Goal: Task Accomplishment & Management: Use online tool/utility

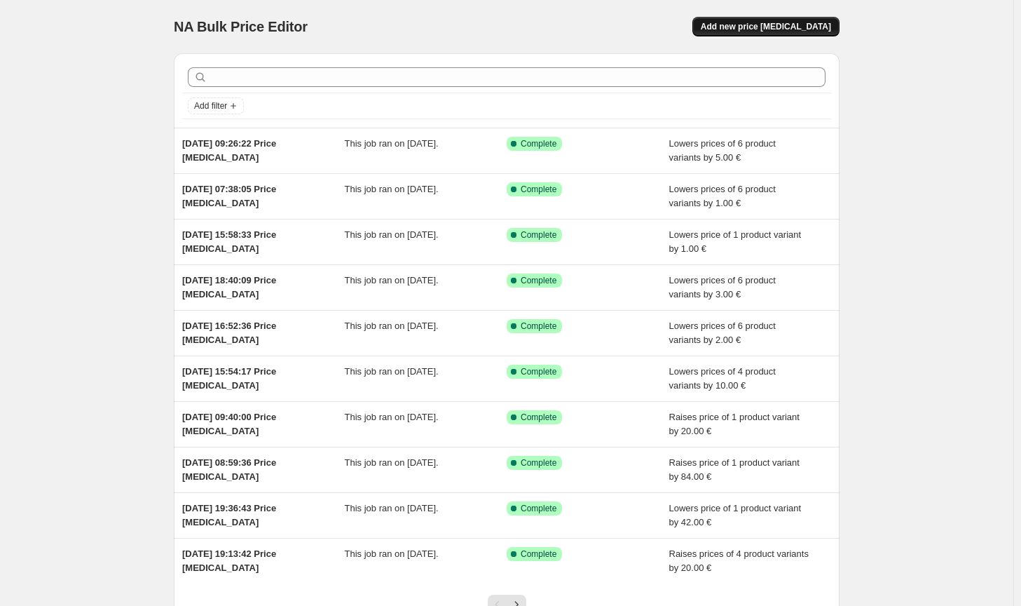
click at [795, 32] on span "Add new price [MEDICAL_DATA]" at bounding box center [766, 26] width 130 height 11
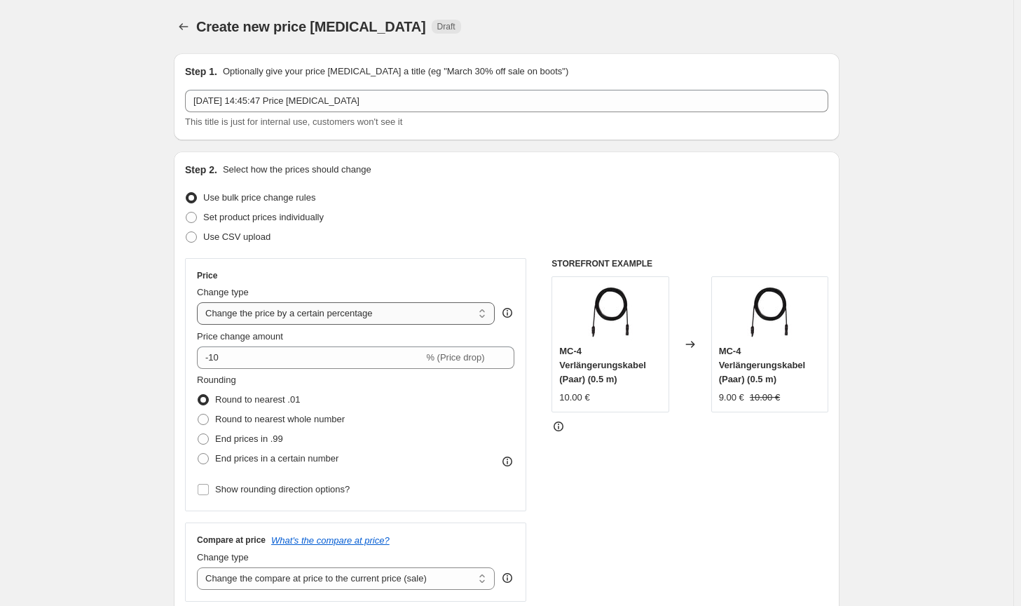
click at [282, 315] on select "Change the price to a certain amount Change the price by a certain amount Chang…" at bounding box center [346, 313] width 298 height 22
select select "by"
click at [200, 302] on select "Change the price to a certain amount Change the price by a certain amount Chang…" at bounding box center [346, 313] width 298 height 22
type input "-10.00"
click at [259, 411] on label "Round to nearest whole number" at bounding box center [271, 419] width 148 height 20
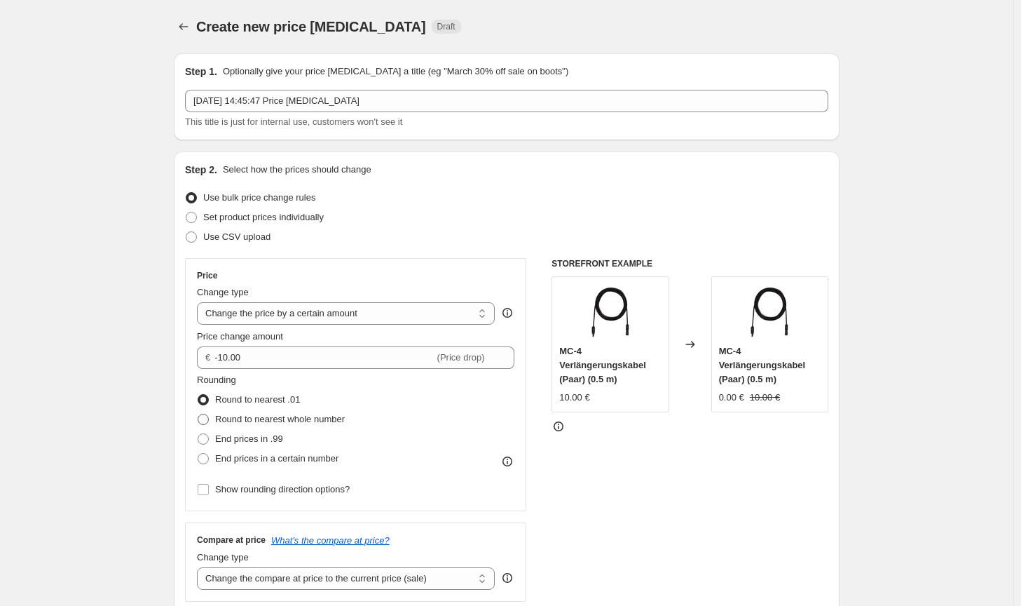
click at [198, 414] on input "Round to nearest whole number" at bounding box center [198, 414] width 1 height 1
radio input "true"
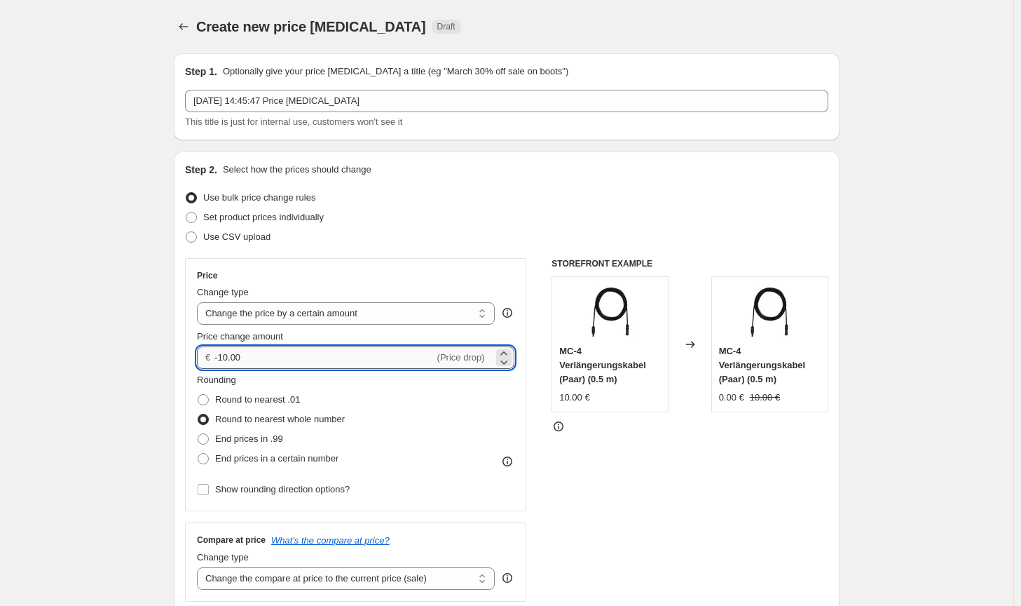
drag, startPoint x: 261, startPoint y: 359, endPoint x: 222, endPoint y: 352, distance: 39.2
click at [222, 352] on input "-10.00" at bounding box center [323, 357] width 219 height 22
type input "-30.00"
click at [457, 578] on select "Change the compare at price to the current price (sale) Change the compare at p…" at bounding box center [346, 578] width 298 height 22
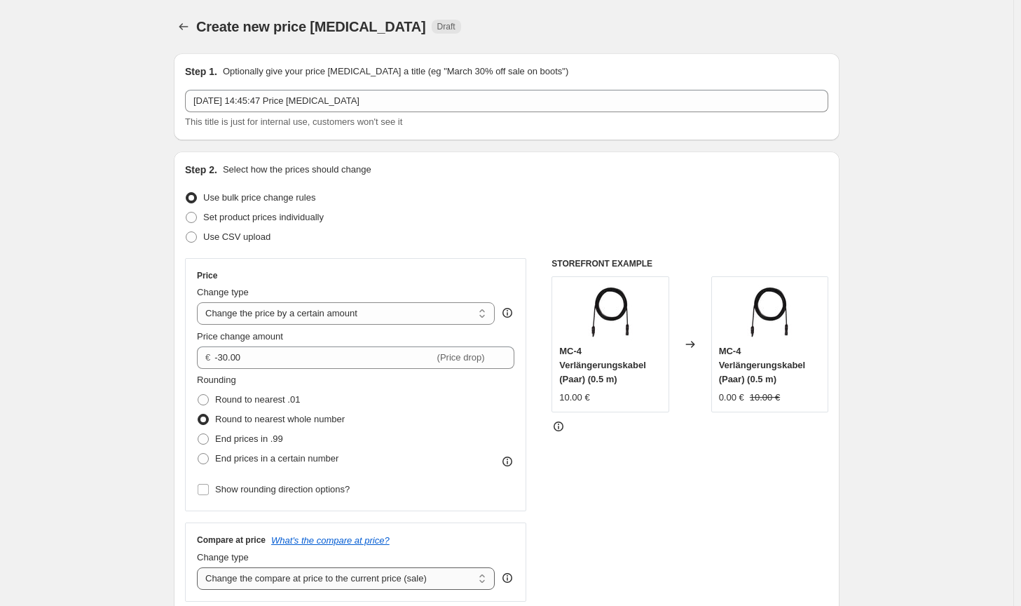
select select "no_change"
click at [200, 567] on select "Change the compare at price to the current price (sale) Change the compare at p…" at bounding box center [346, 578] width 298 height 22
click at [697, 554] on div "STOREFRONT EXAMPLE MC-4 Verlängerungskabel (Paar) (0.5 m) 10.00 € Changed to MC…" at bounding box center [690, 429] width 277 height 343
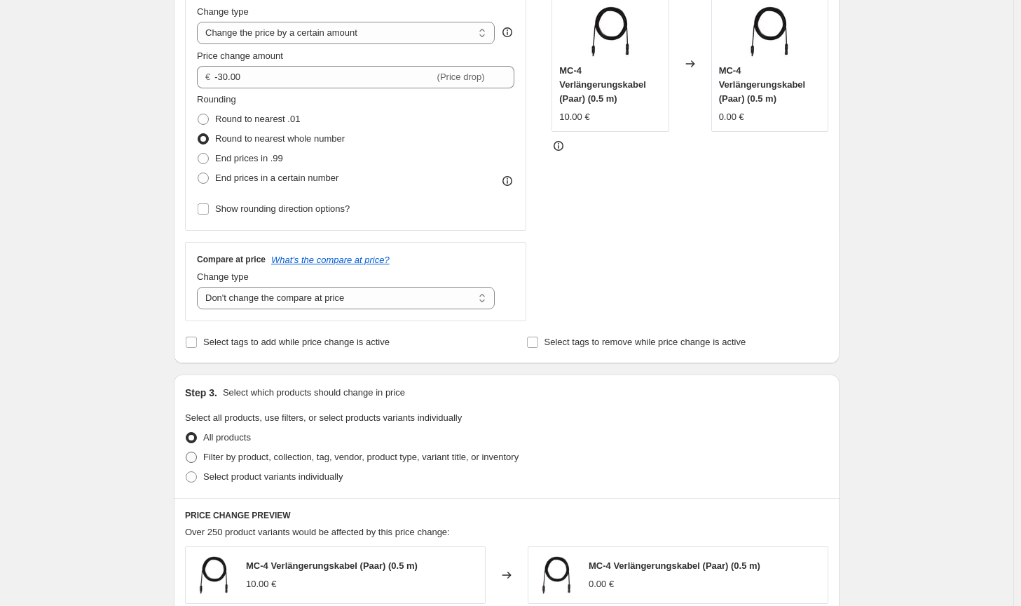
click at [451, 454] on span "Filter by product, collection, tag, vendor, product type, variant title, or inv…" at bounding box center [360, 456] width 315 height 11
click at [186, 452] on input "Filter by product, collection, tag, vendor, product type, variant title, or inv…" at bounding box center [186, 451] width 1 height 1
radio input "true"
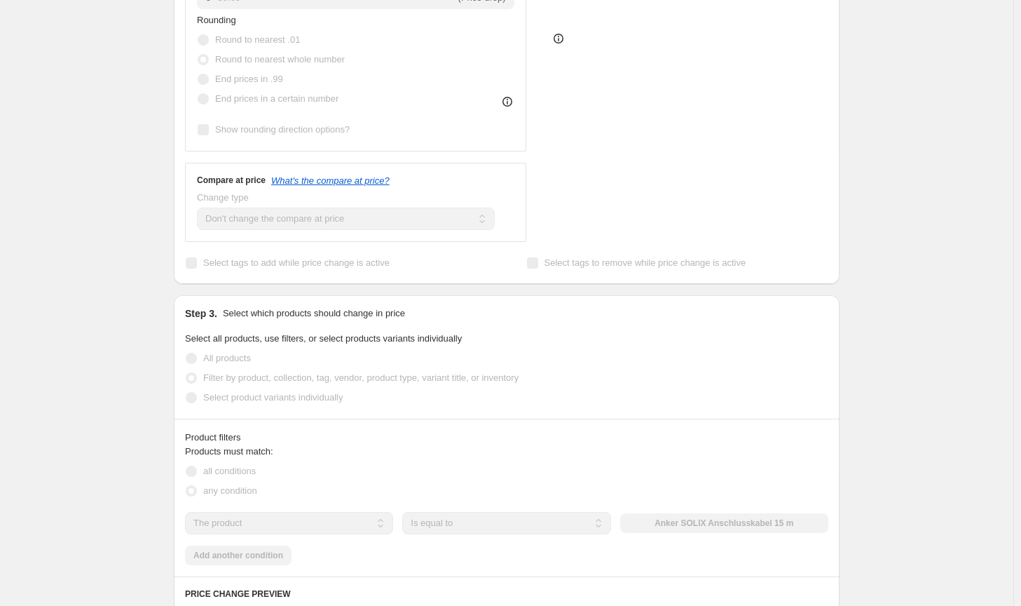
scroll to position [421, 0]
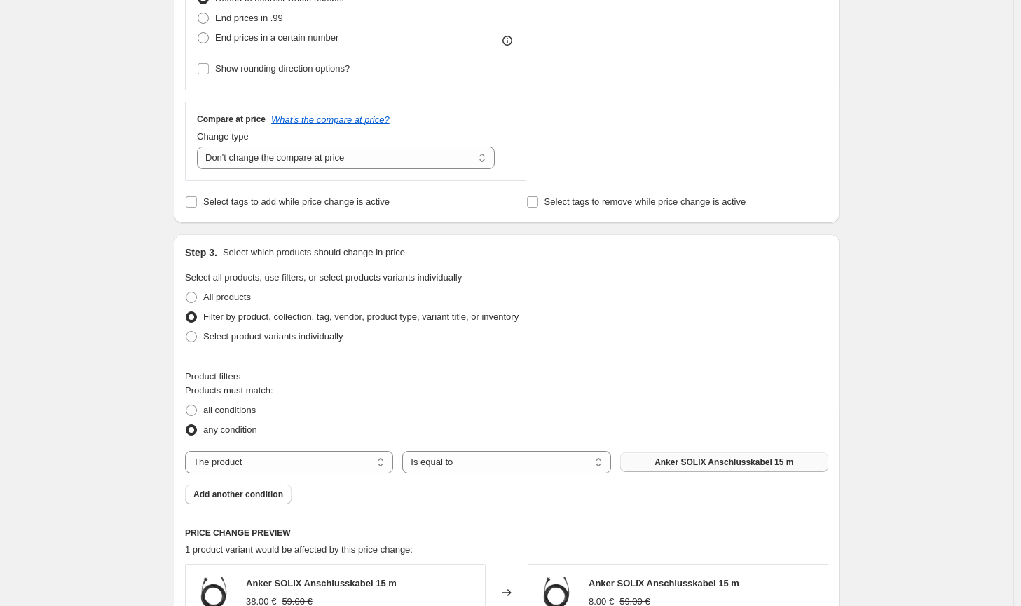
click at [687, 454] on button "Anker SOLIX Anschlusskabel 15 m" at bounding box center [724, 462] width 208 height 20
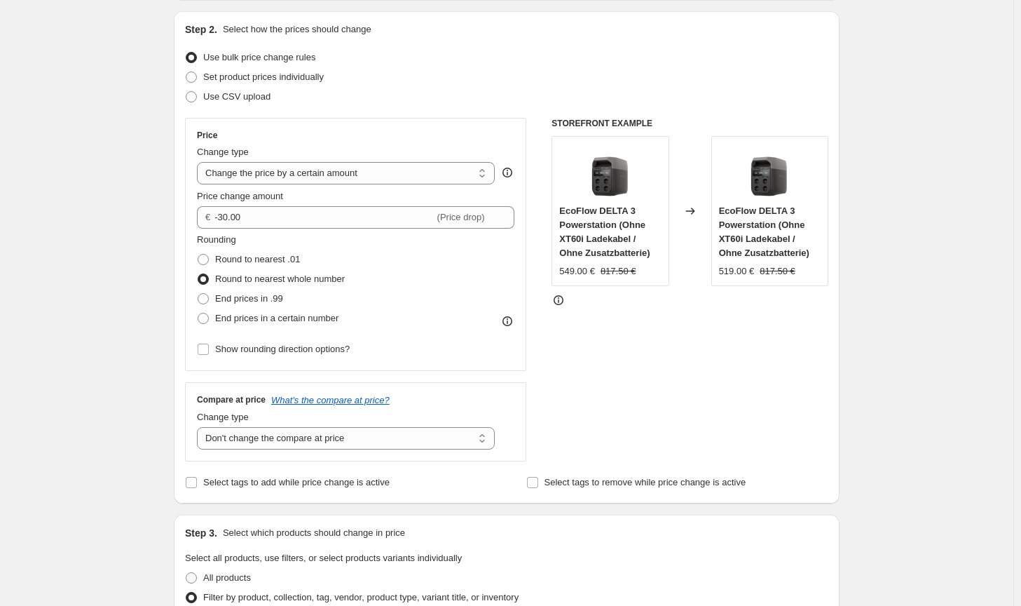
scroll to position [140, 0]
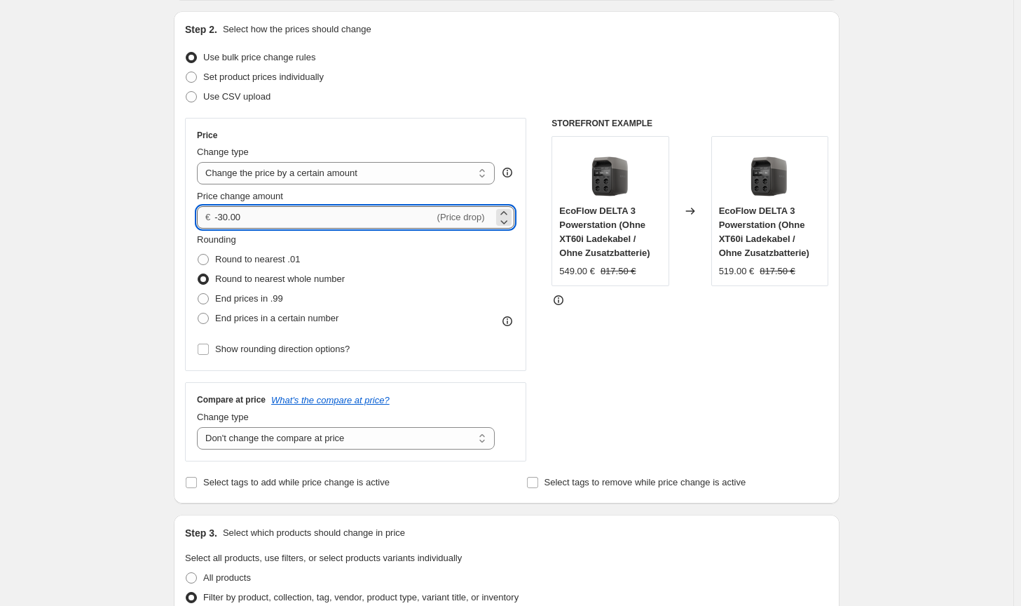
click at [223, 214] on input "-30.00" at bounding box center [323, 217] width 219 height 22
type input "-20.00"
click at [686, 404] on div "STOREFRONT EXAMPLE EcoFlow DELTA 3 Powerstation (Ohne XT60i Ladekabel / Ohne Zu…" at bounding box center [690, 289] width 277 height 343
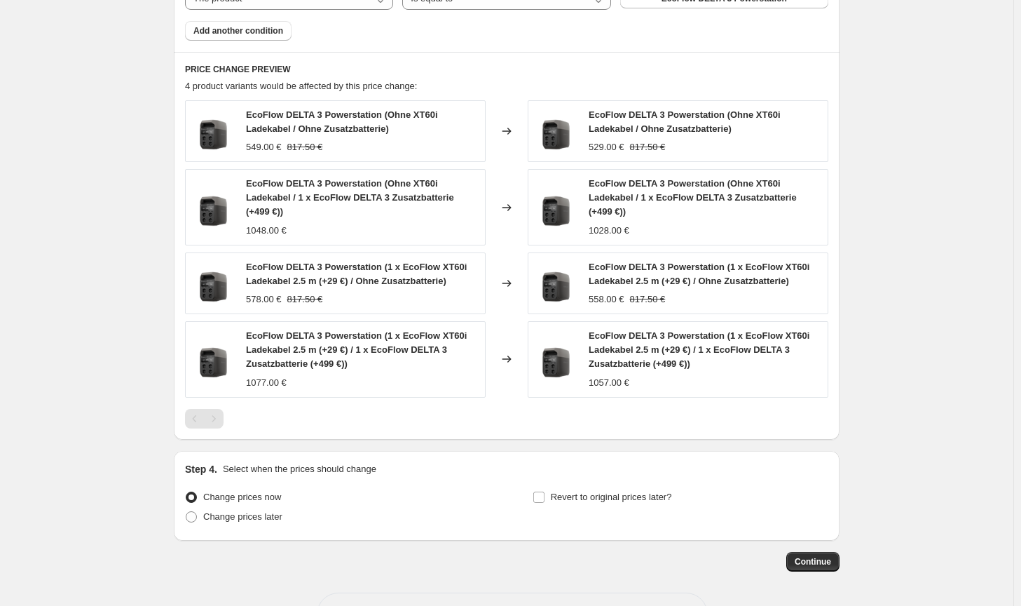
scroll to position [934, 0]
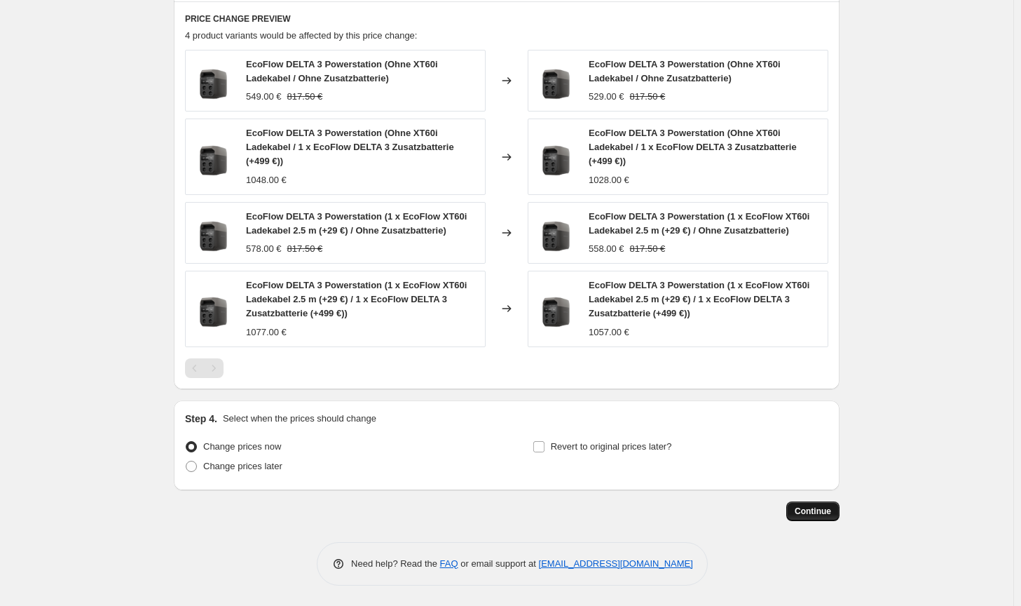
click at [821, 508] on span "Continue" at bounding box center [813, 510] width 36 height 11
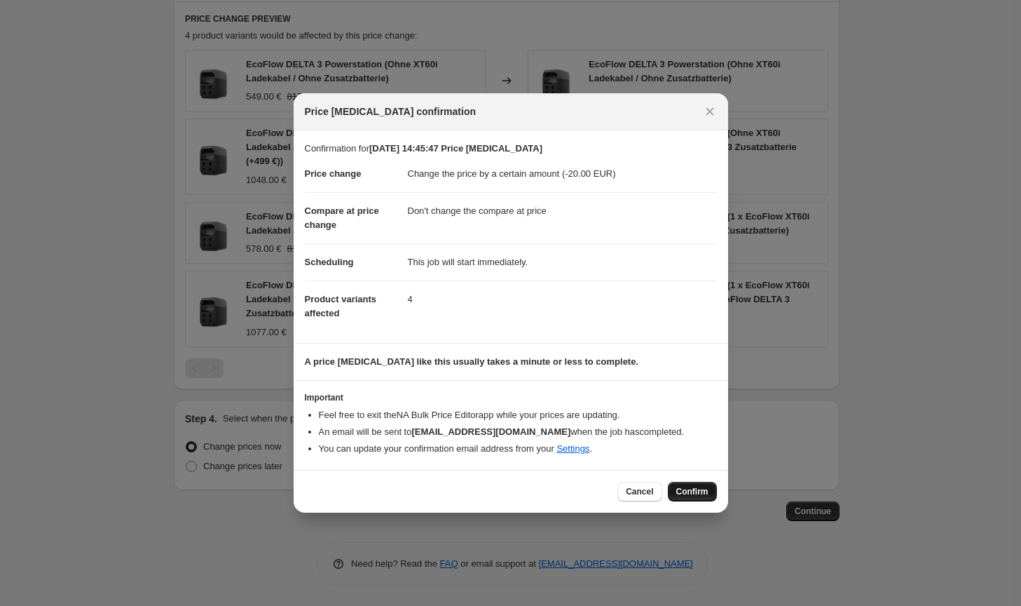
click at [676, 486] on button "Confirm" at bounding box center [692, 491] width 49 height 20
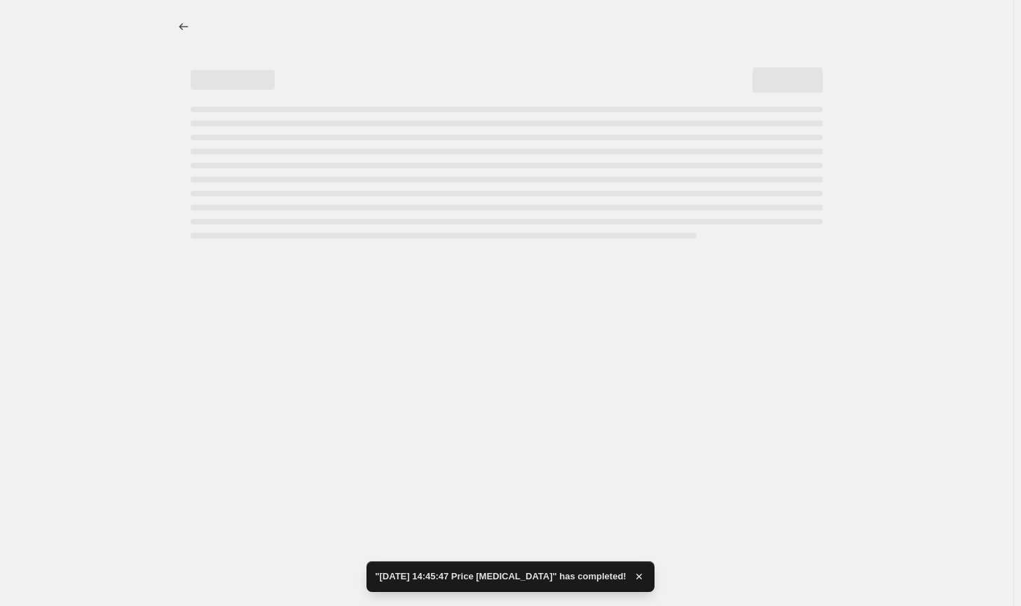
select select "by"
select select "no_change"
